Goal: Task Accomplishment & Management: Complete application form

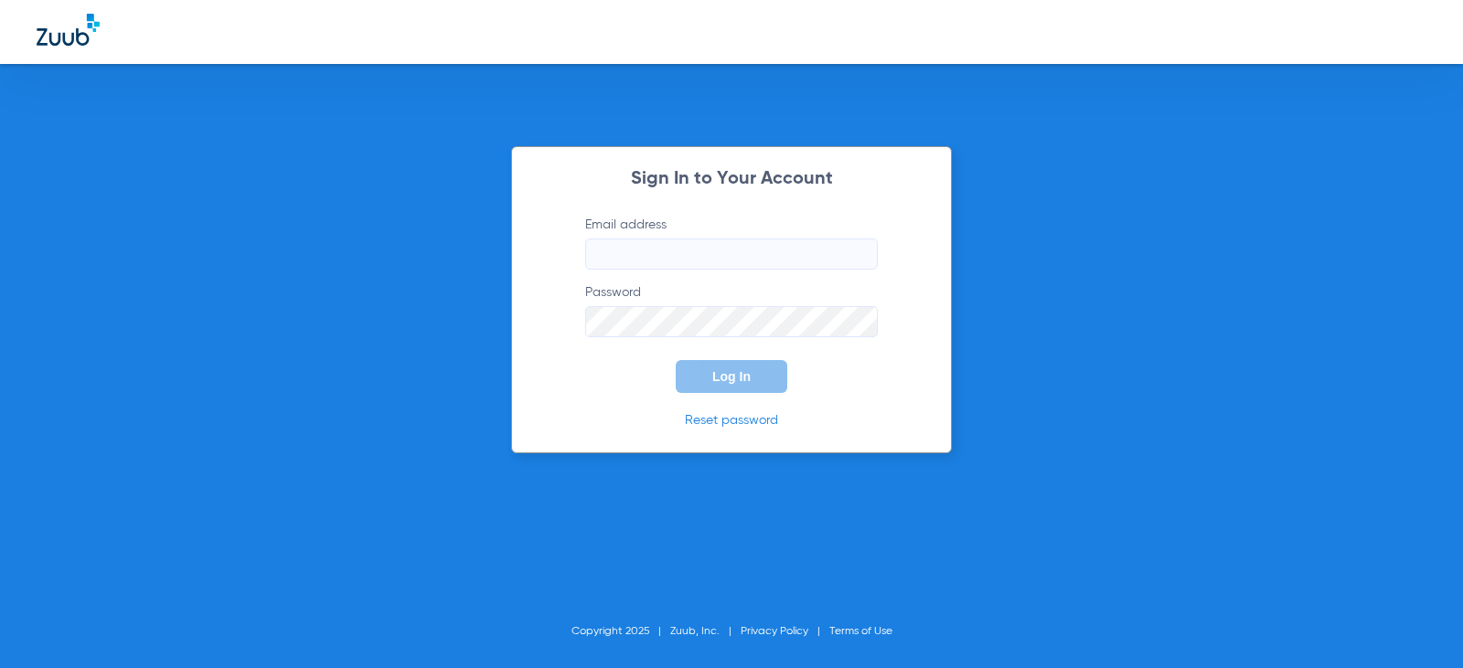
type input "[EMAIL_ADDRESS][DOMAIN_NAME]"
click at [725, 373] on span "Log In" at bounding box center [731, 376] width 38 height 15
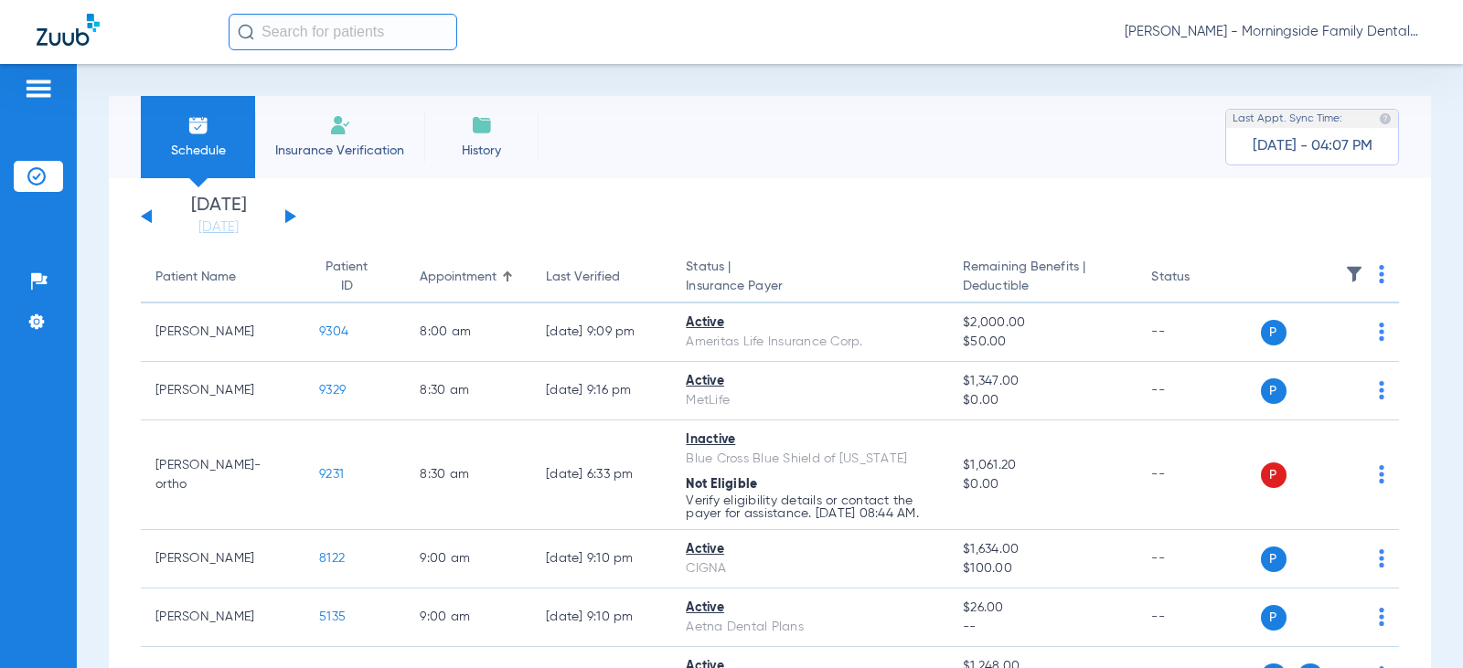
click at [394, 170] on li "Insurance Verification" at bounding box center [339, 137] width 169 height 82
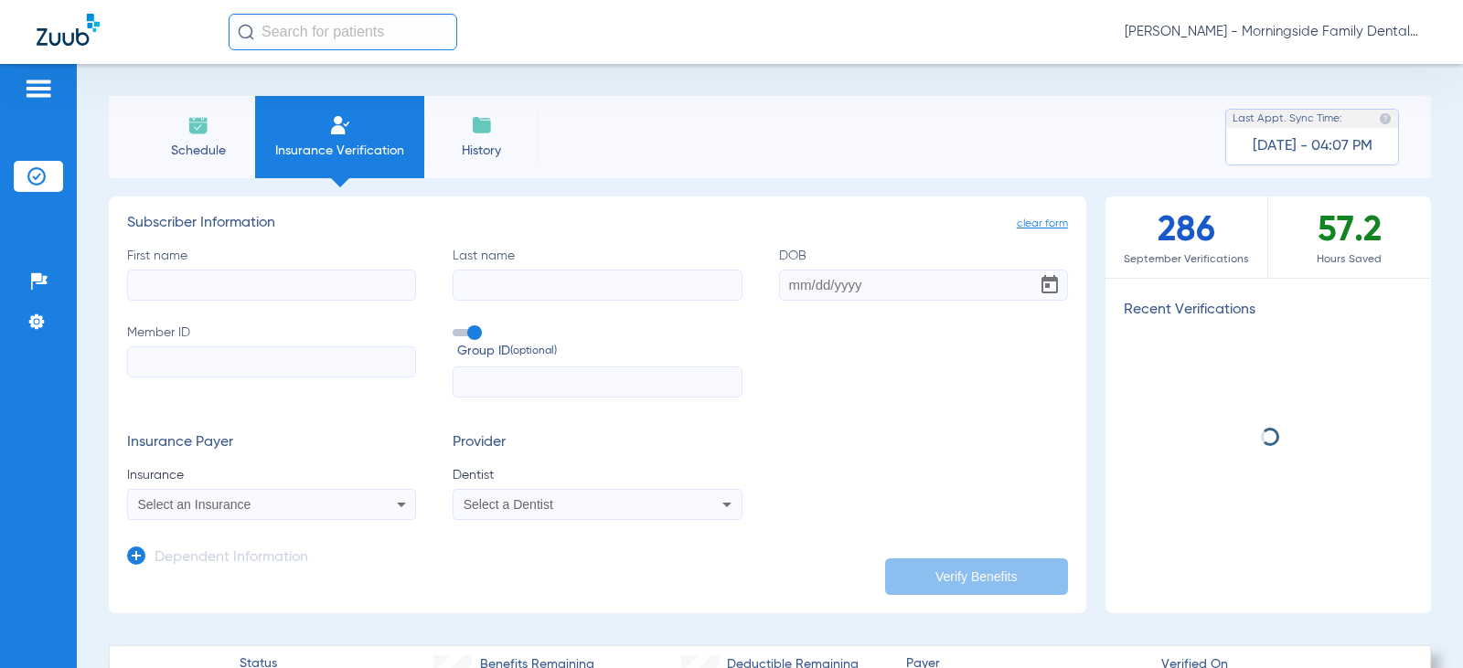
click at [323, 282] on input "First name" at bounding box center [271, 285] width 289 height 31
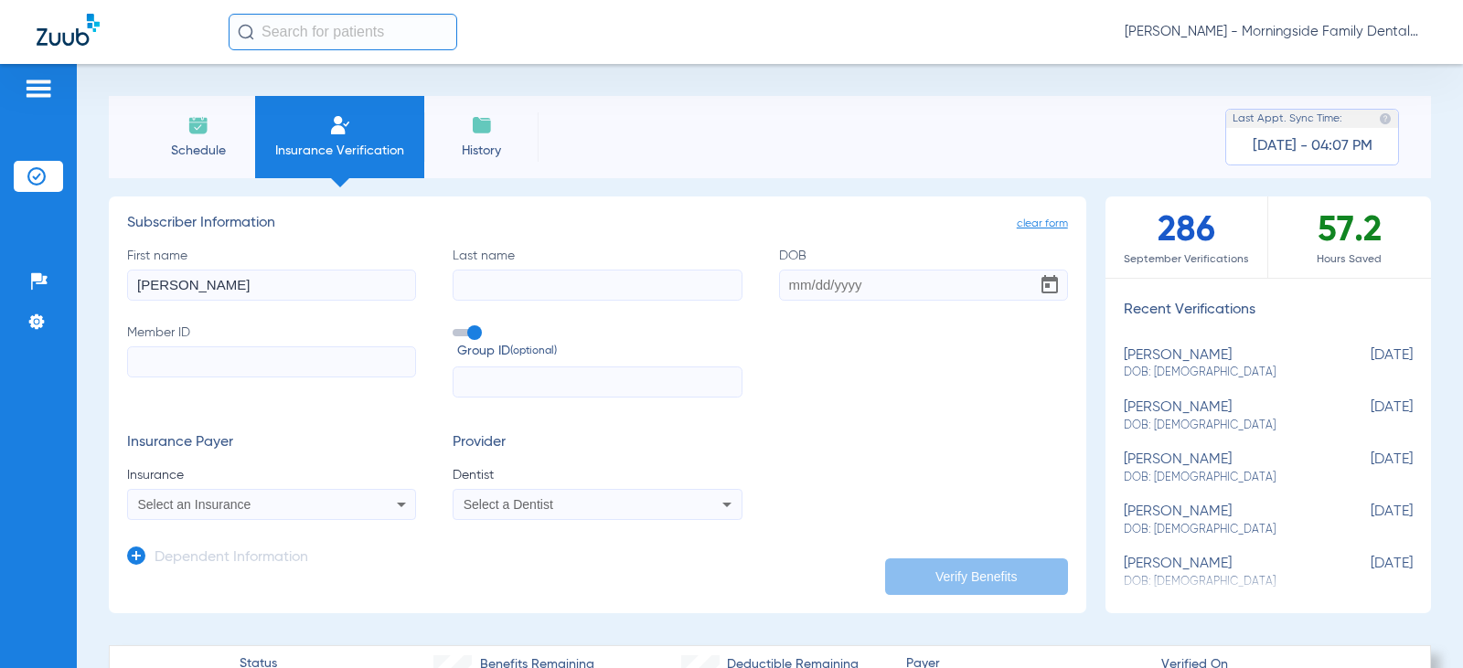
type input "[PERSON_NAME]"
click at [784, 283] on input "DOB" at bounding box center [923, 285] width 289 height 31
click at [863, 281] on input "0" at bounding box center [923, 285] width 289 height 31
type input "[DATE]"
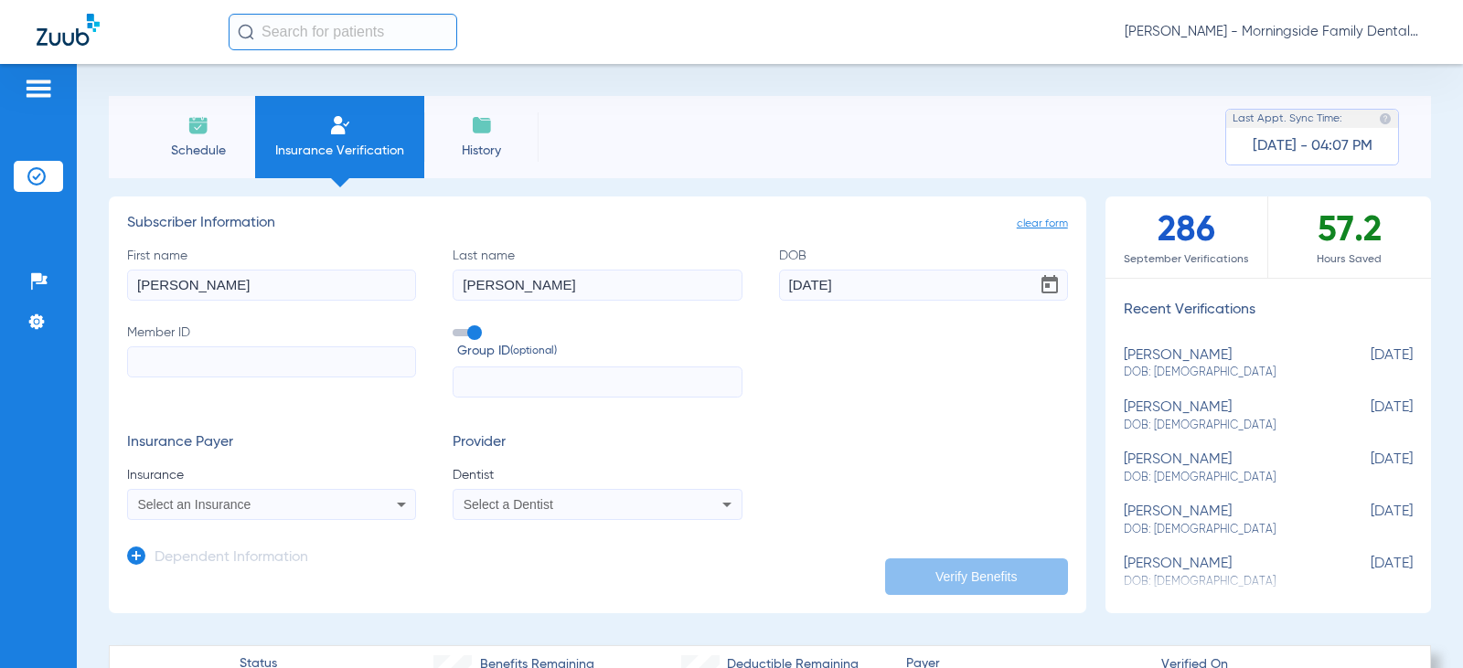
click at [328, 371] on input "Member ID" at bounding box center [271, 361] width 289 height 31
click at [226, 357] on input "Member ID Required" at bounding box center [271, 361] width 289 height 31
paste input "CXT880377770"
type input "CXT880377770"
click at [334, 495] on div "Select an Insurance" at bounding box center [271, 505] width 287 height 22
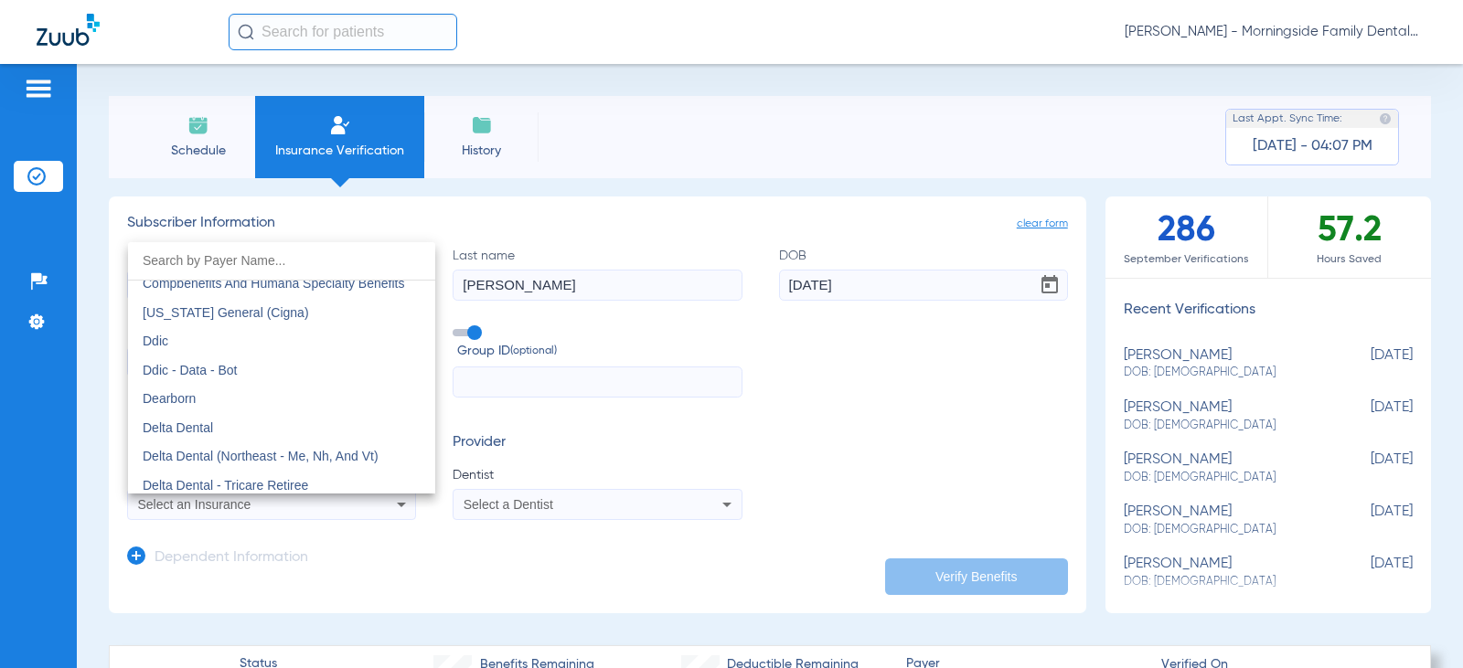
scroll to position [2925, 0]
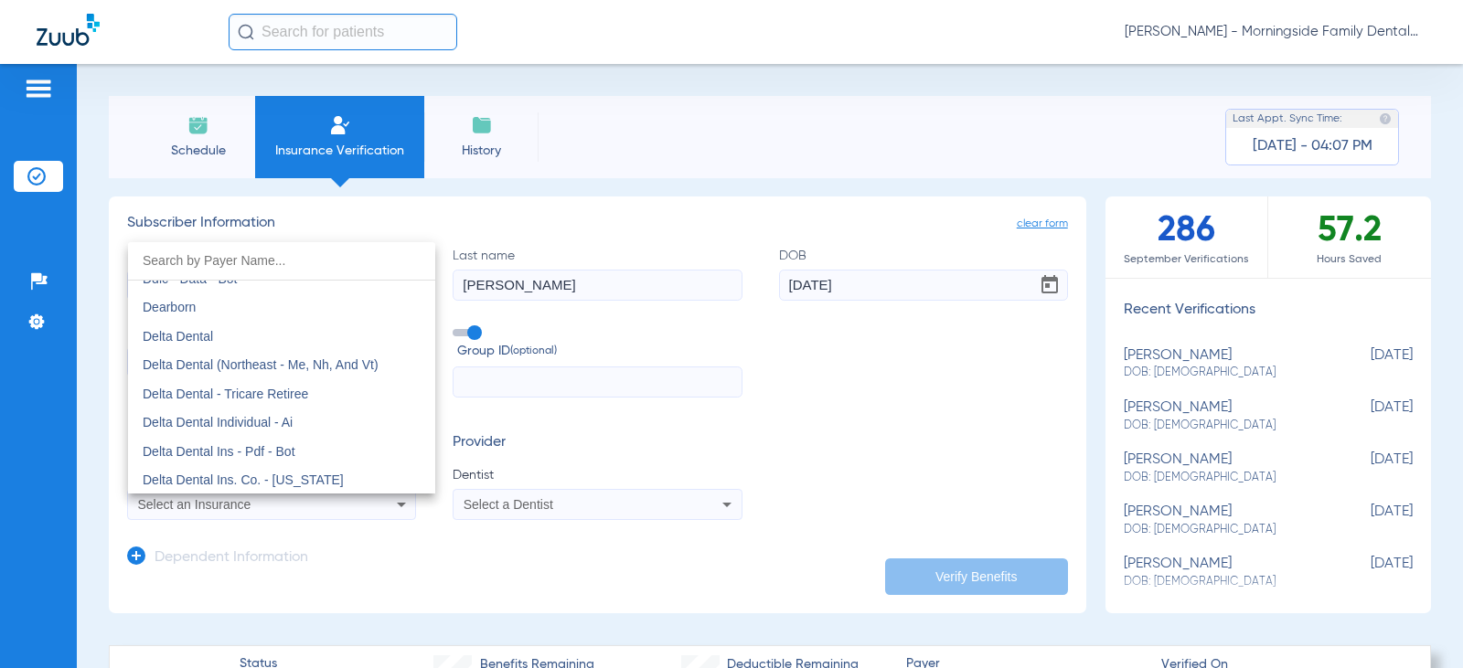
drag, startPoint x: 689, startPoint y: 434, endPoint x: 1026, endPoint y: 559, distance: 358.9
click at [730, 453] on div at bounding box center [731, 334] width 1463 height 668
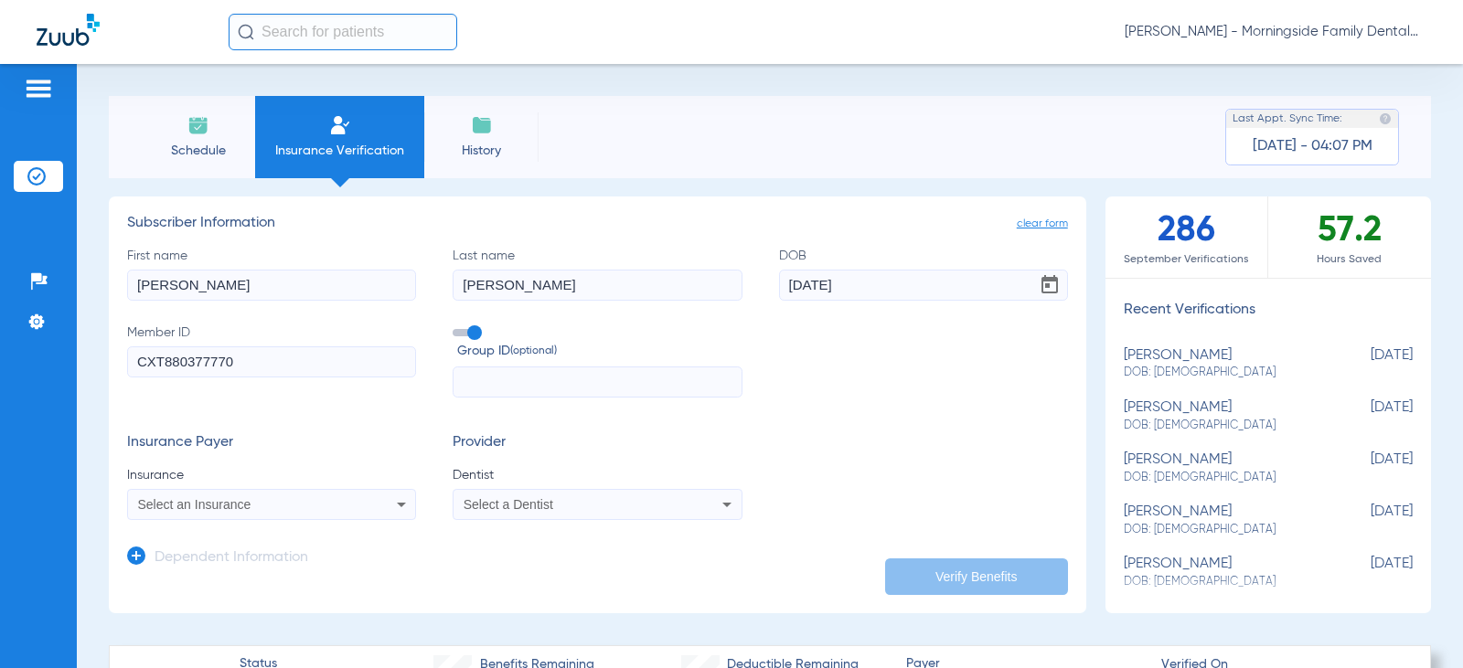
click at [627, 504] on div "Select a Dentist" at bounding box center [570, 504] width 215 height 13
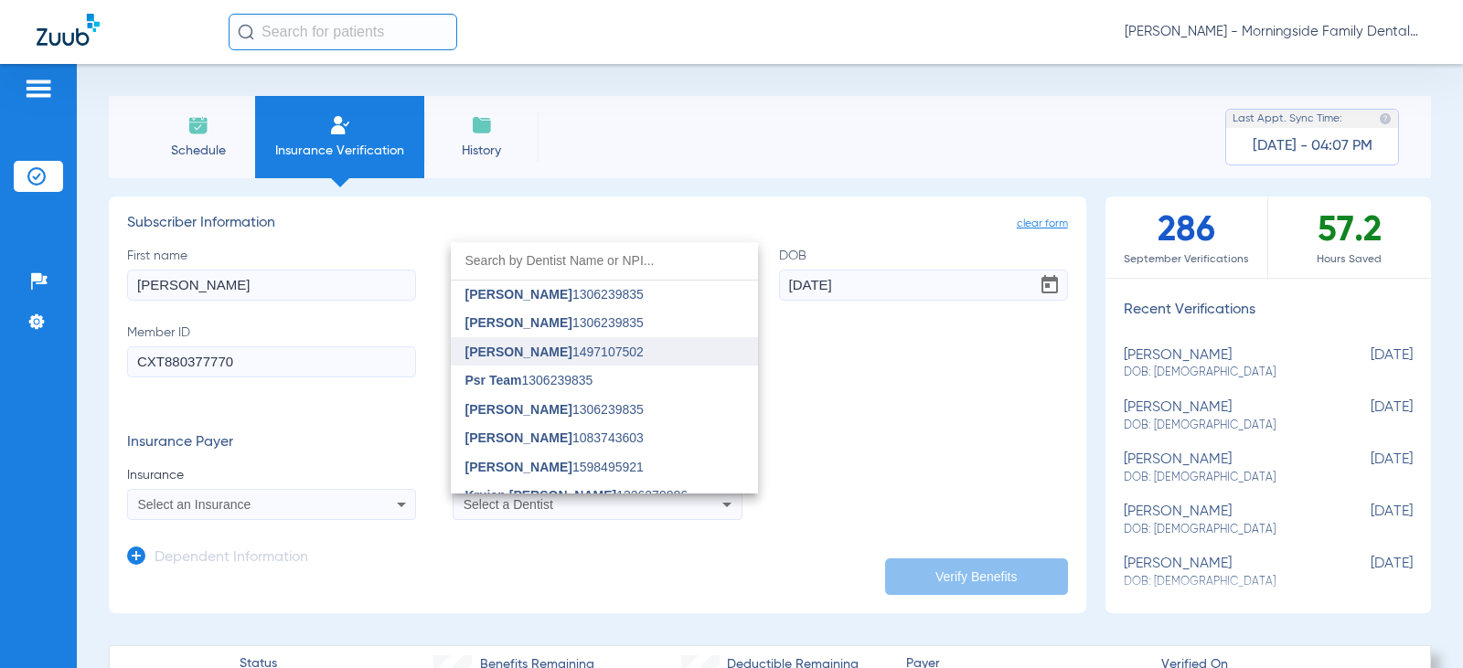
scroll to position [457, 0]
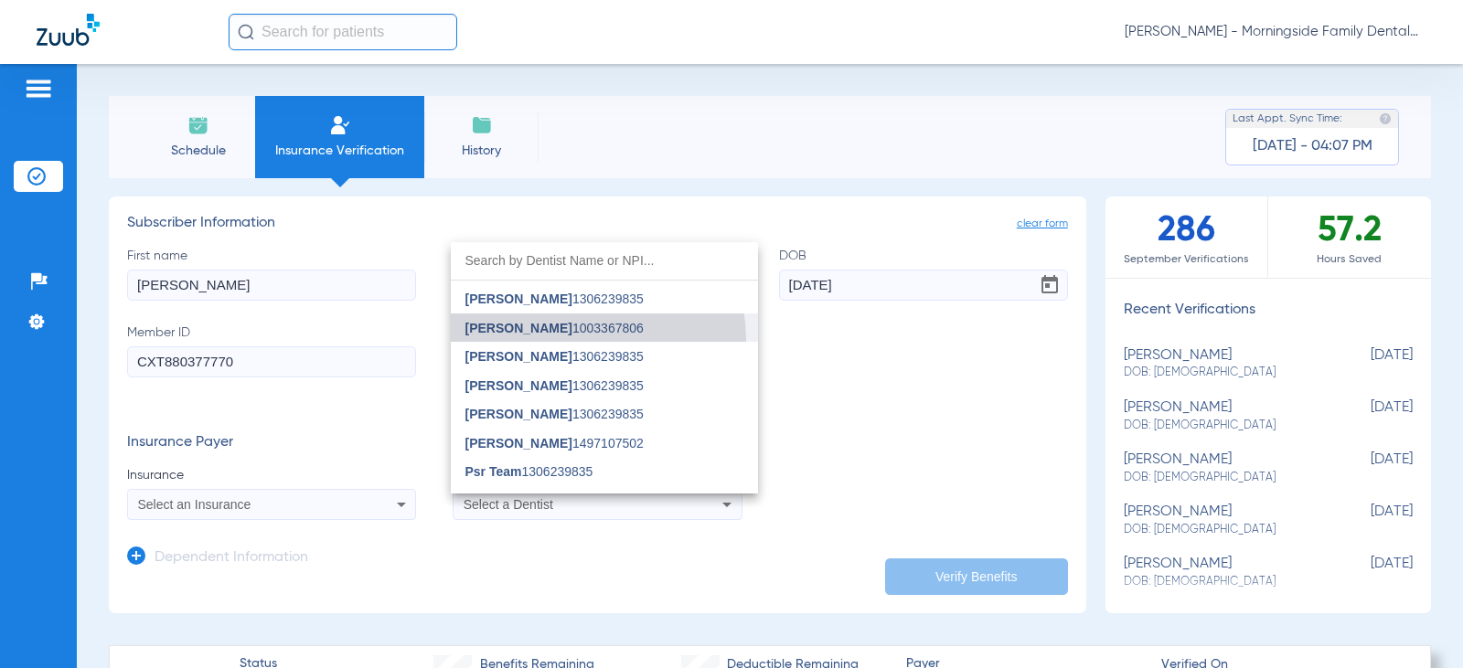
click at [585, 339] on mat-option "[PERSON_NAME] 1003367806" at bounding box center [604, 328] width 307 height 29
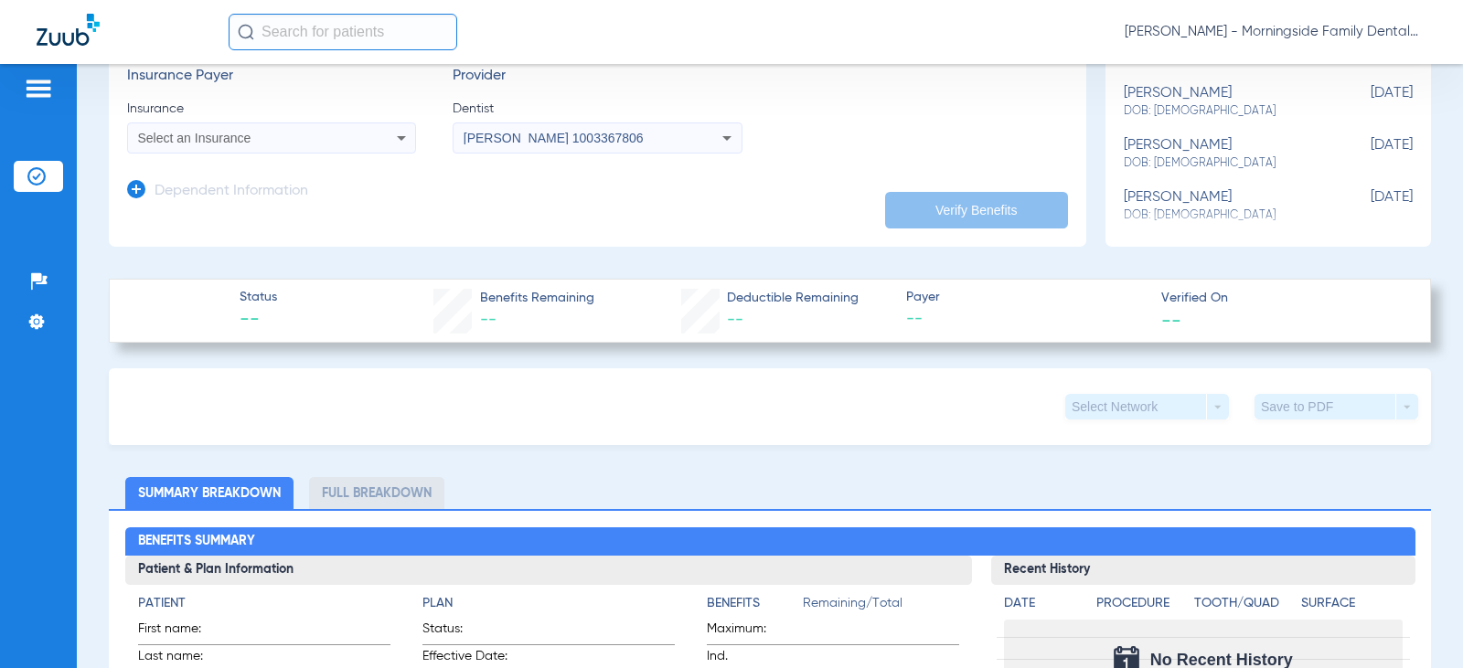
scroll to position [366, 0]
click at [319, 144] on div "Select an Insurance" at bounding box center [245, 139] width 215 height 13
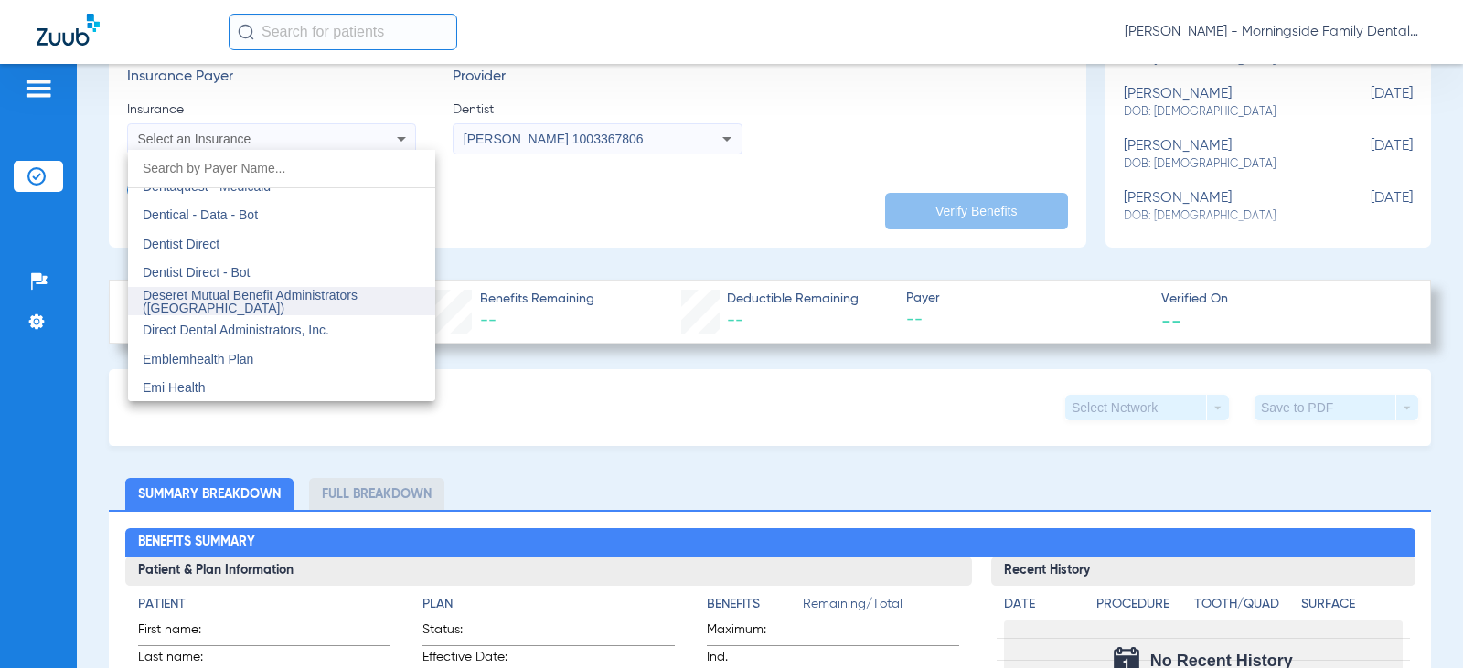
scroll to position [5484, 0]
